Goal: Task Accomplishment & Management: Use online tool/utility

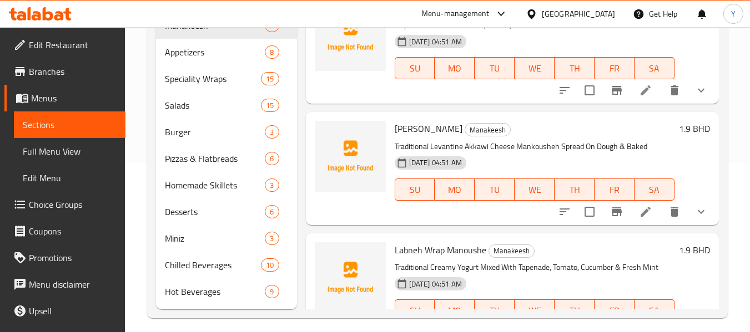
scroll to position [178, 0]
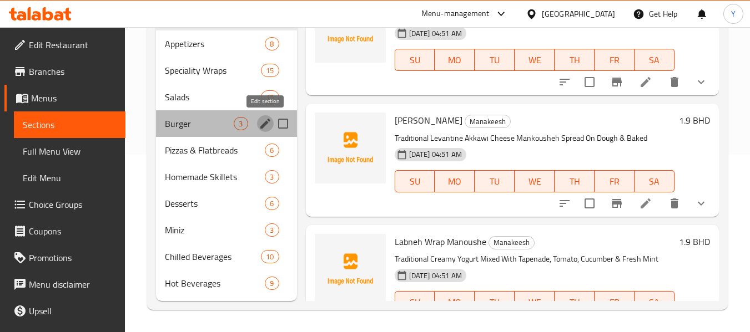
click at [259, 124] on icon "edit" at bounding box center [265, 123] width 13 height 13
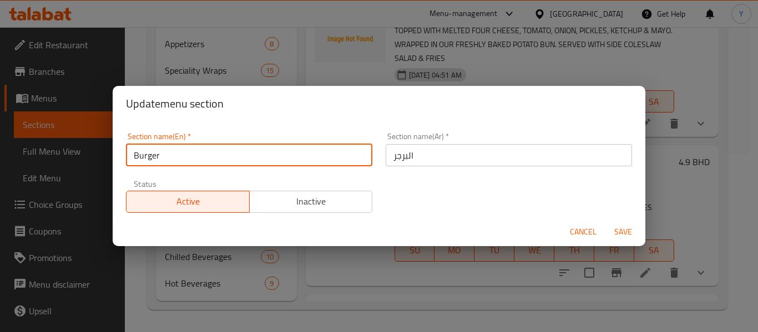
click at [158, 154] on input "Burger" at bounding box center [249, 155] width 246 height 22
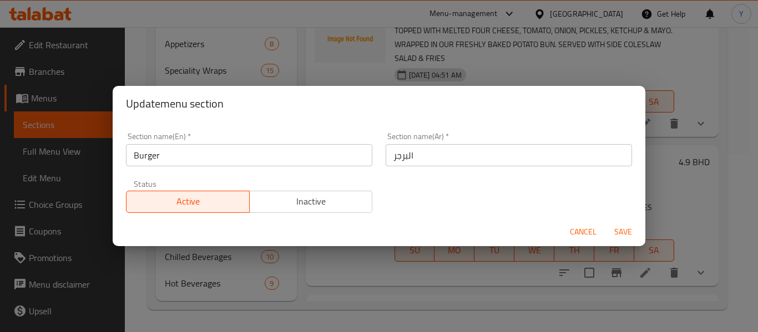
click at [397, 99] on h2 "Update menu section" at bounding box center [379, 104] width 506 height 18
click at [421, 66] on div "Update menu section Section name(En)   * Burger Section name(En) * Section name…" at bounding box center [379, 166] width 758 height 332
click at [579, 232] on span "Cancel" at bounding box center [583, 232] width 27 height 14
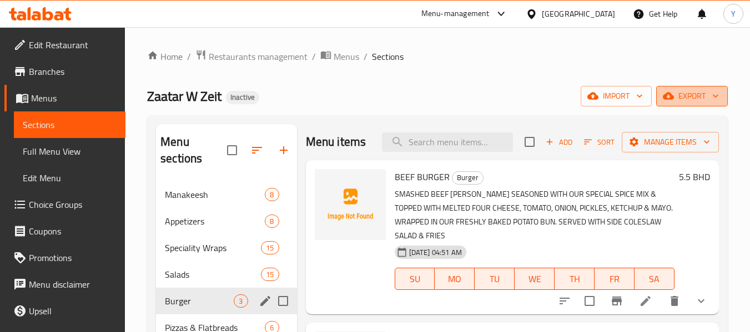
click at [692, 91] on span "export" at bounding box center [692, 96] width 54 height 14
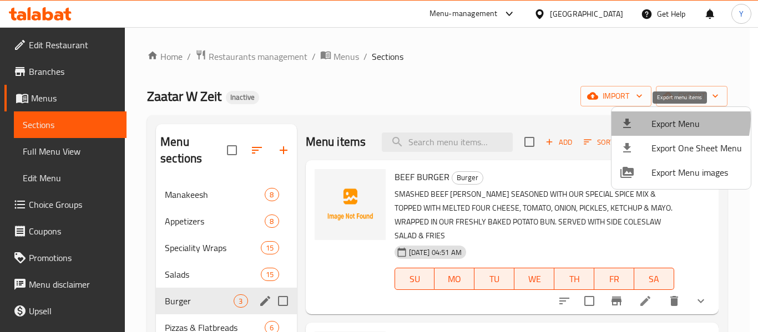
click at [672, 119] on span "Export Menu" at bounding box center [696, 123] width 90 height 13
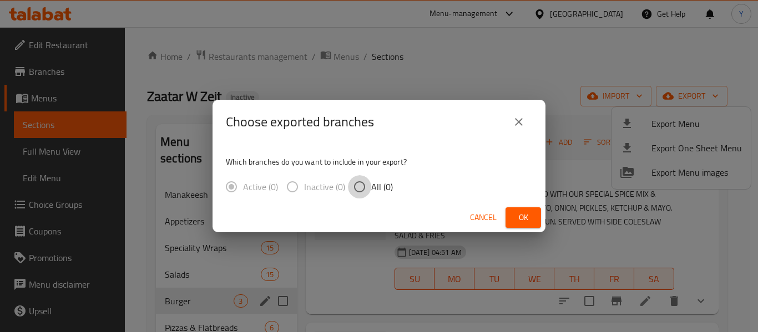
click at [365, 185] on input "All (0)" at bounding box center [359, 186] width 23 height 23
radio input "true"
click at [469, 211] on button "Cancel" at bounding box center [484, 218] width 36 height 21
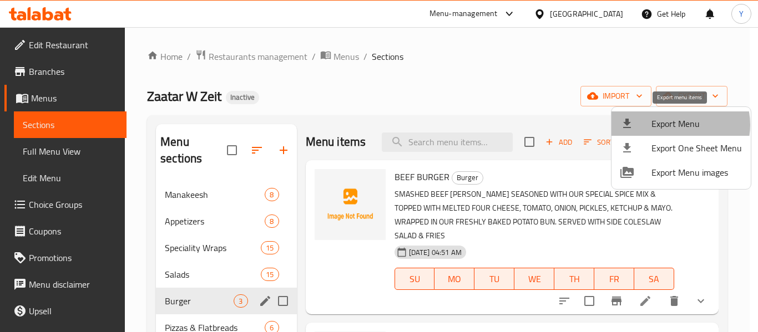
click at [676, 125] on span "Export Menu" at bounding box center [696, 123] width 90 height 13
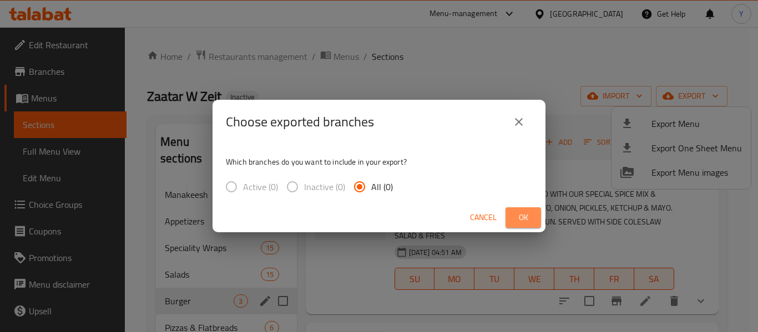
click at [517, 215] on span "Ok" at bounding box center [523, 218] width 18 height 14
